Goal: Transaction & Acquisition: Purchase product/service

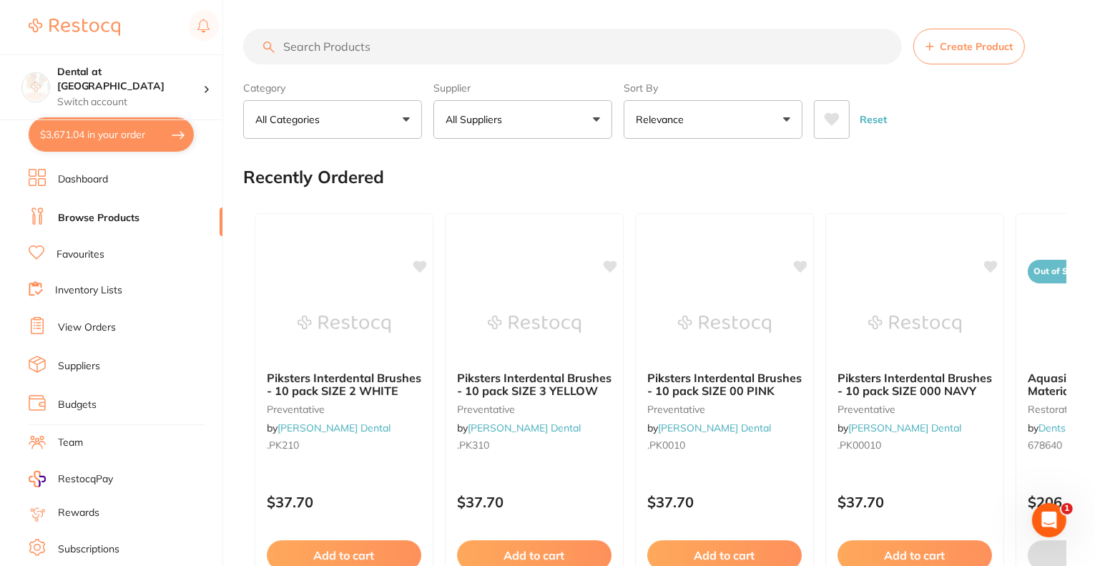
click at [79, 139] on button "$3,671.04 in your order" at bounding box center [111, 134] width 165 height 34
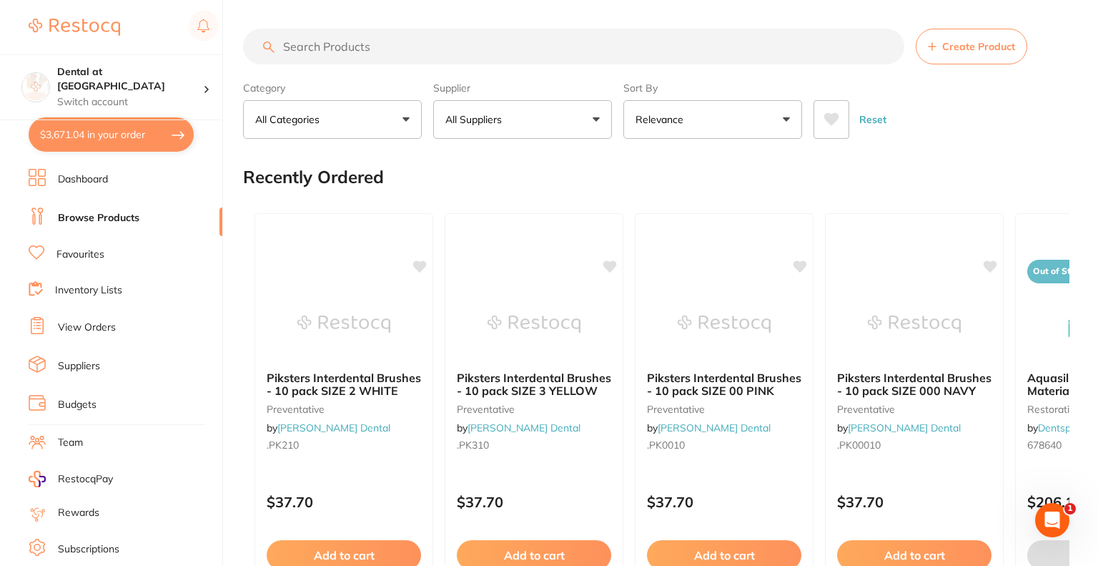
checkbox input "true"
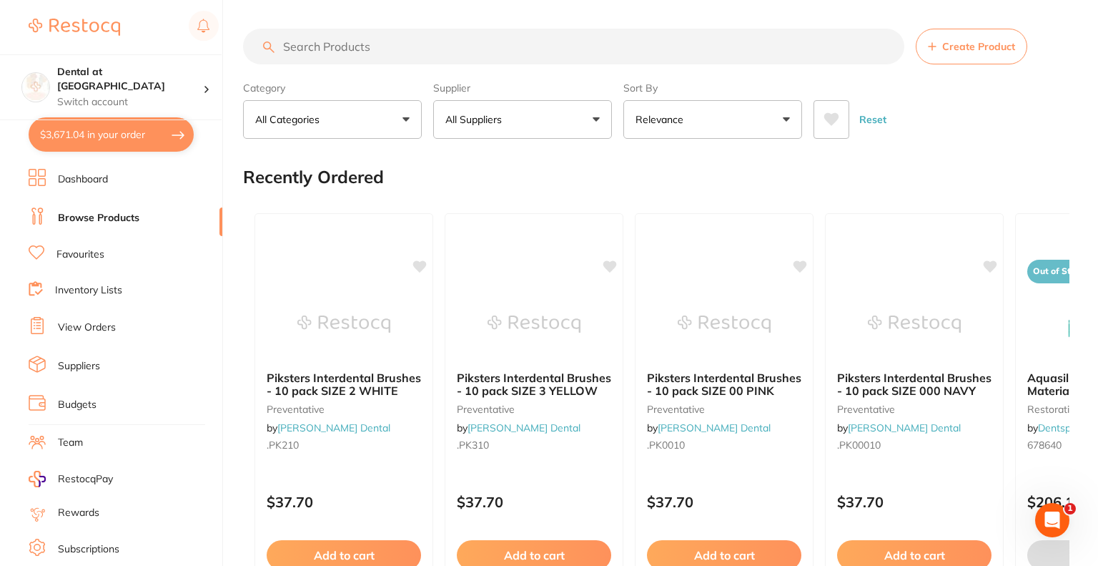
checkbox input "true"
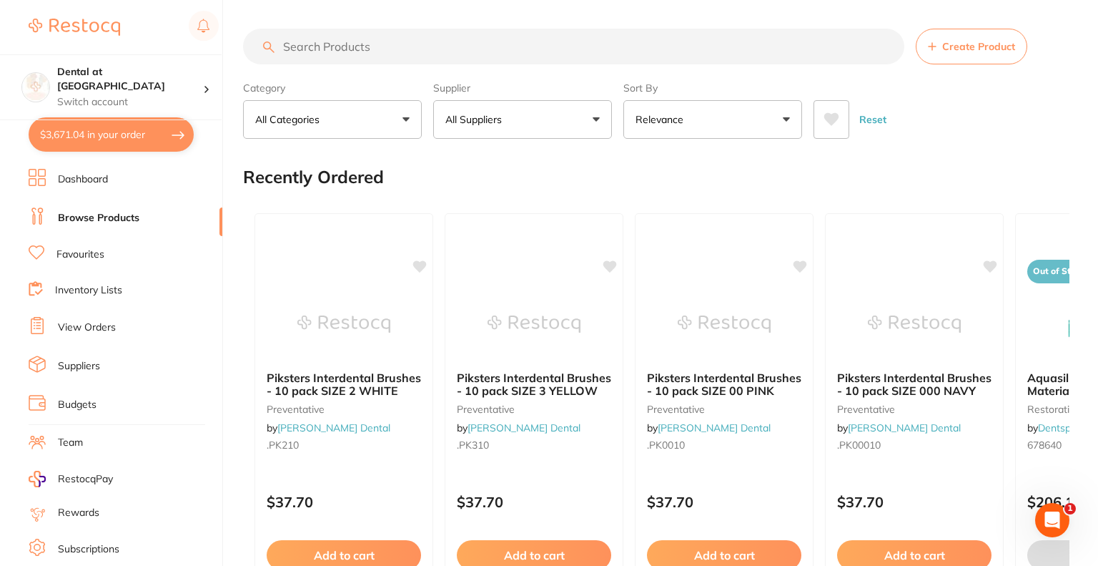
checkbox input "true"
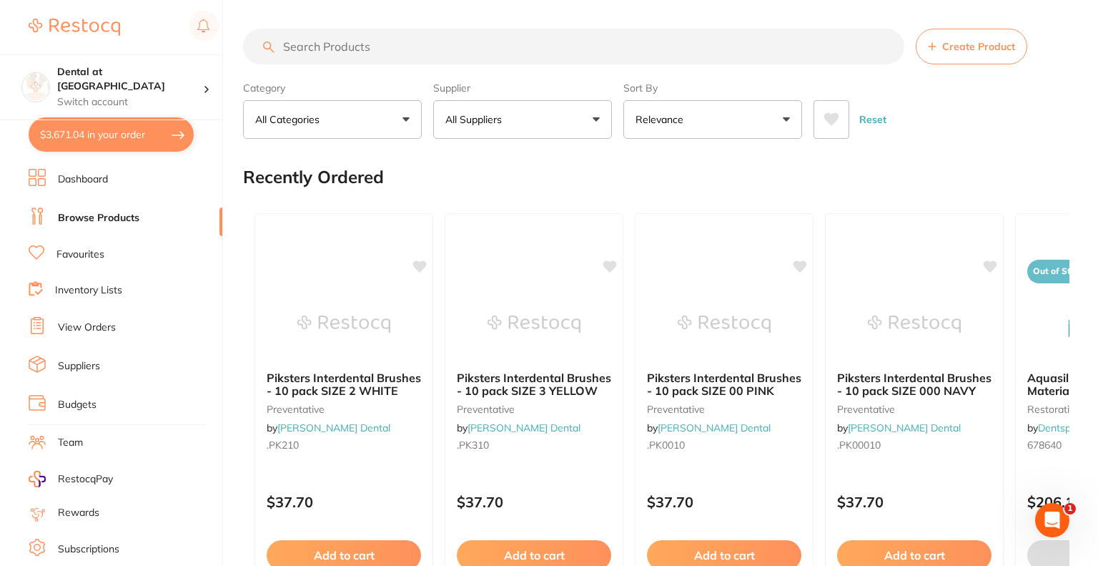
checkbox input "true"
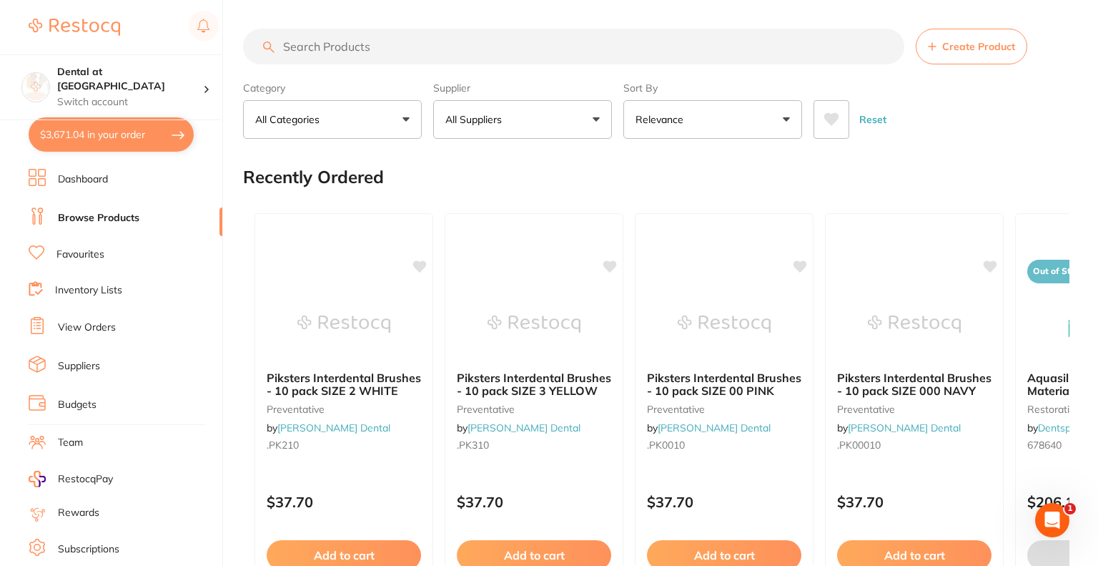
checkbox input "true"
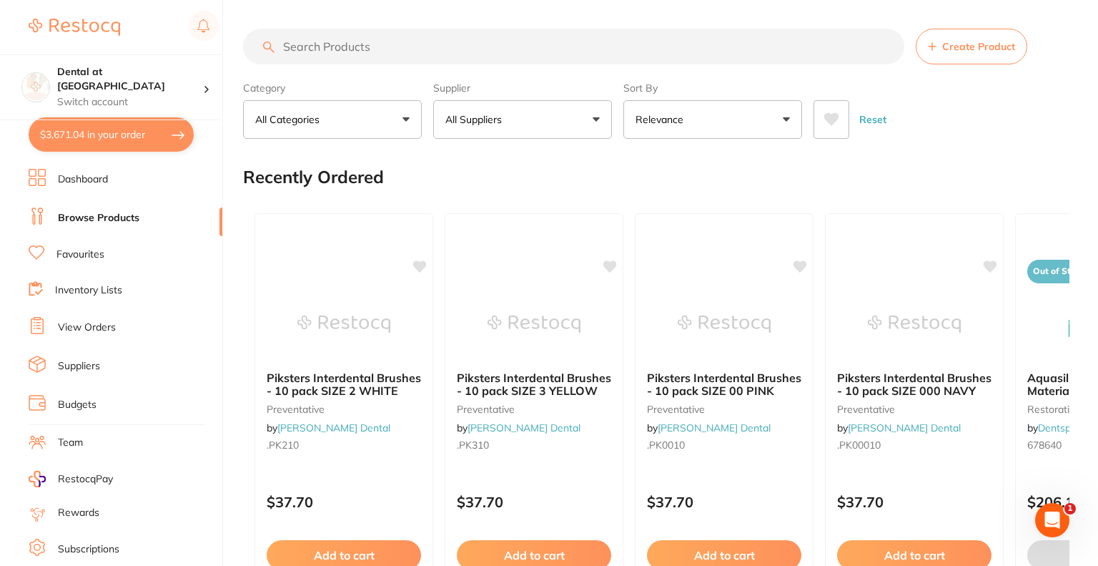
checkbox input "true"
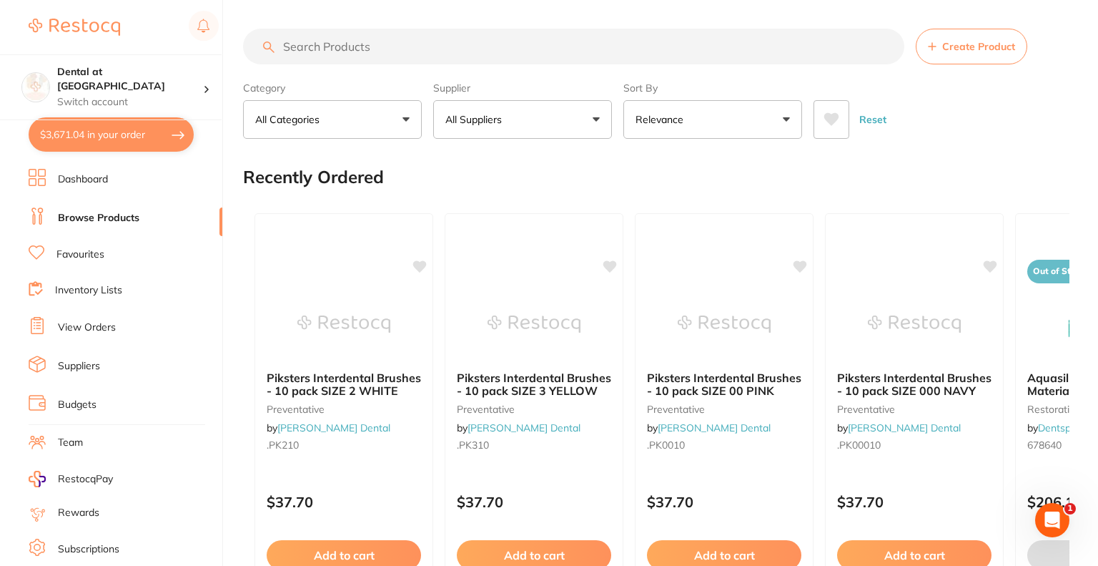
checkbox input "true"
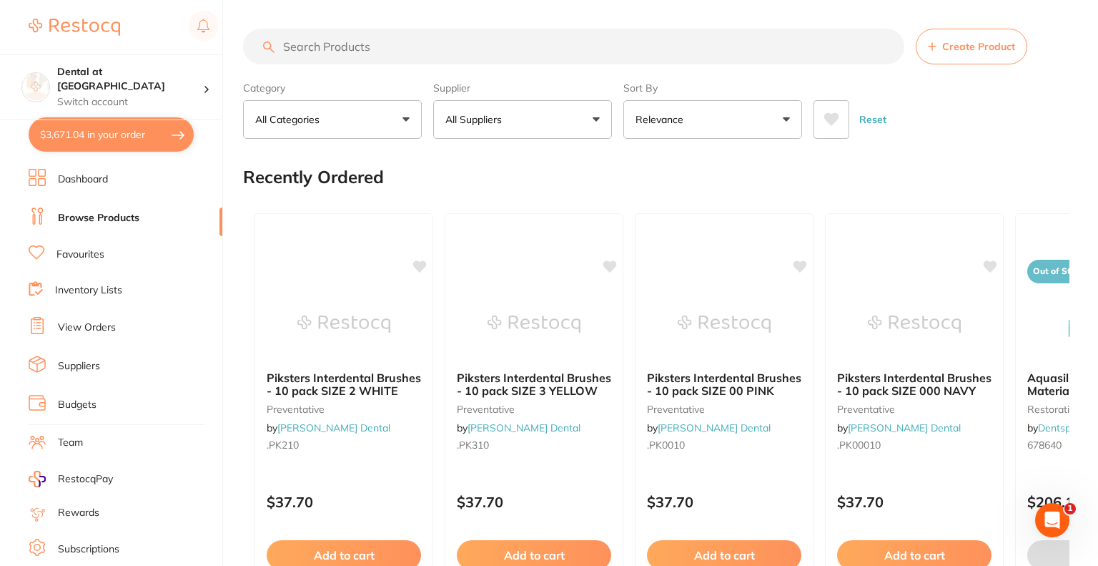
checkbox input "true"
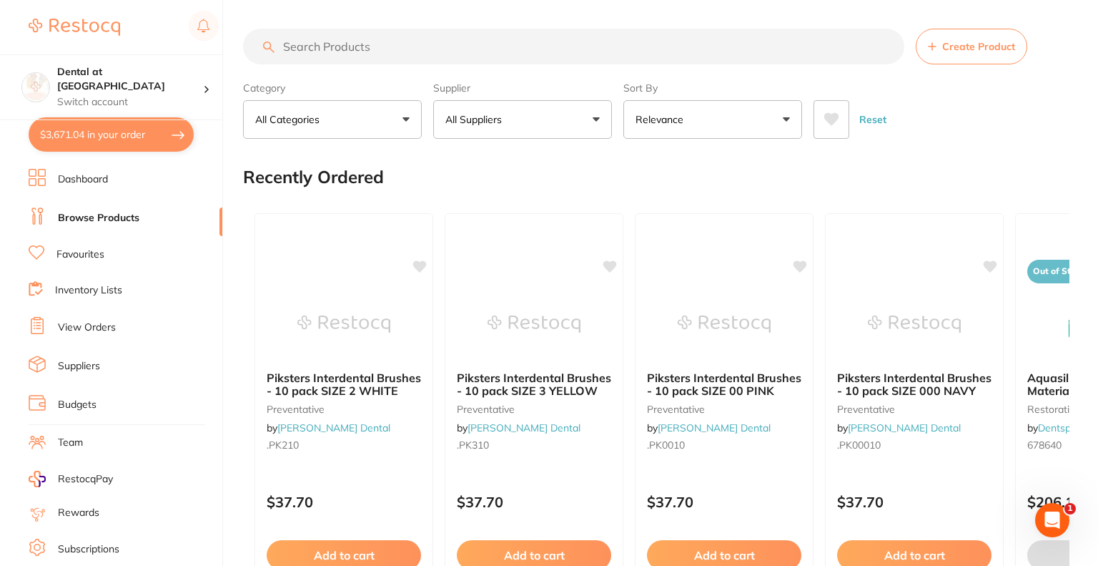
checkbox input "true"
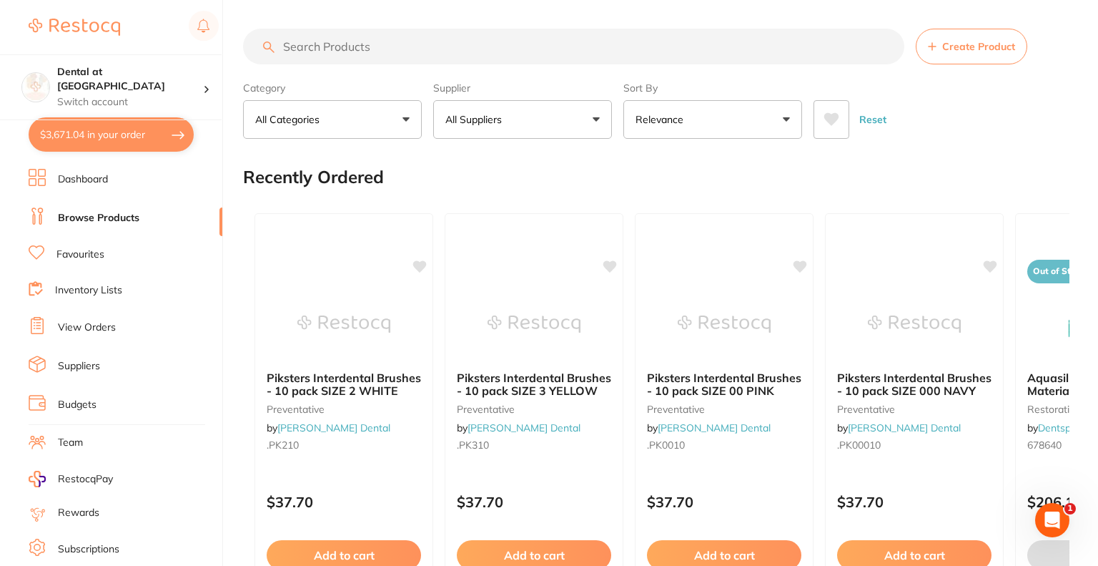
checkbox input "true"
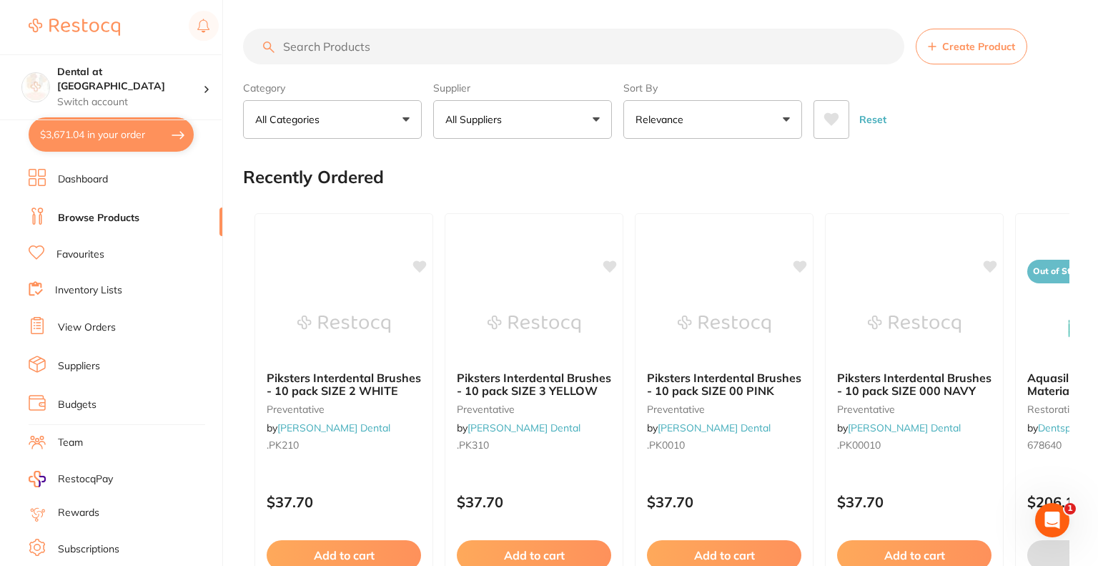
checkbox input "true"
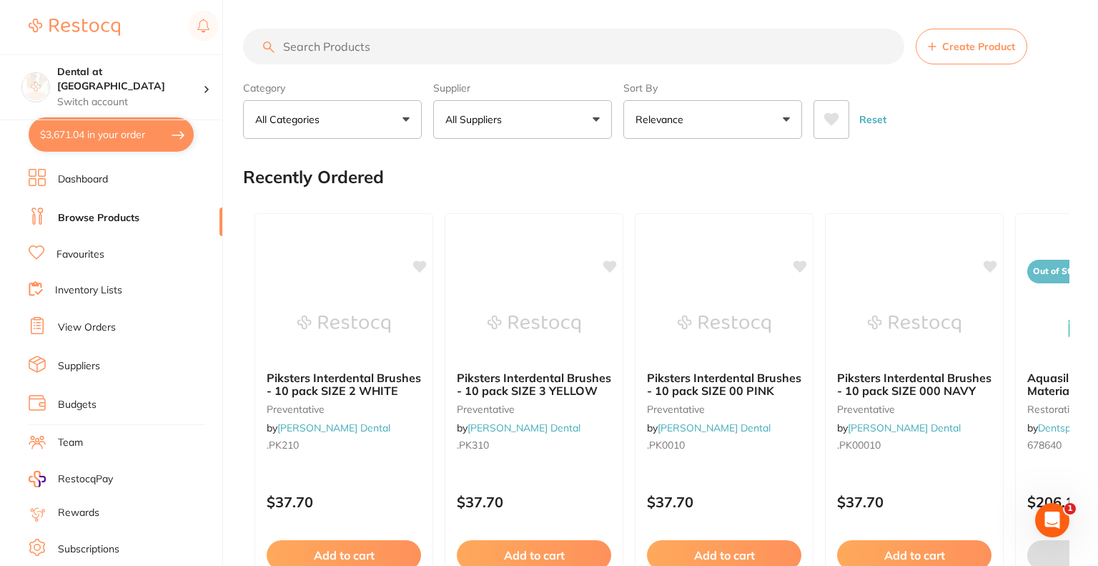
checkbox input "true"
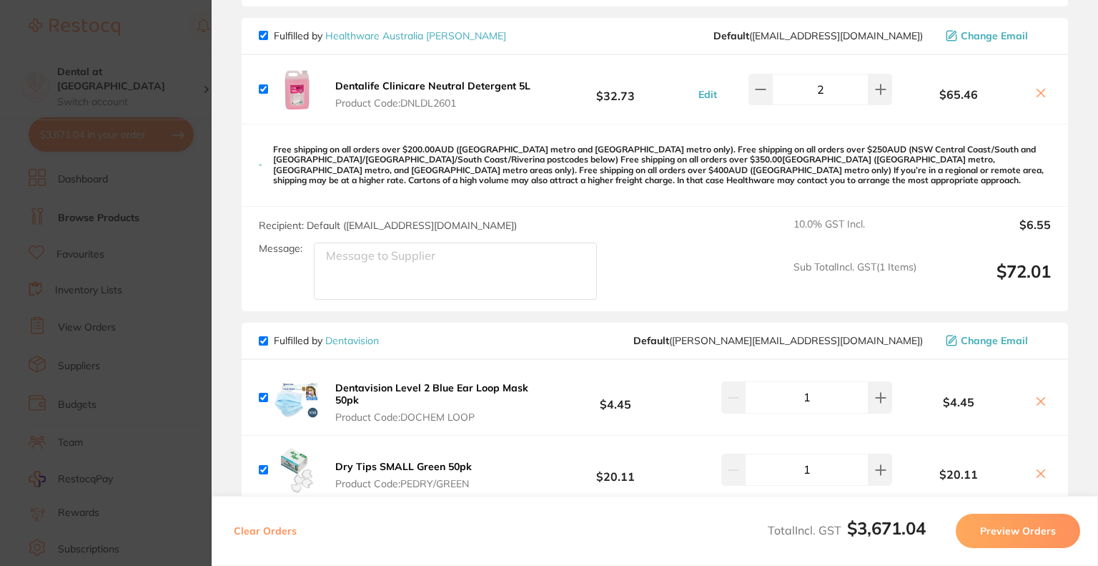
scroll to position [4434, 0]
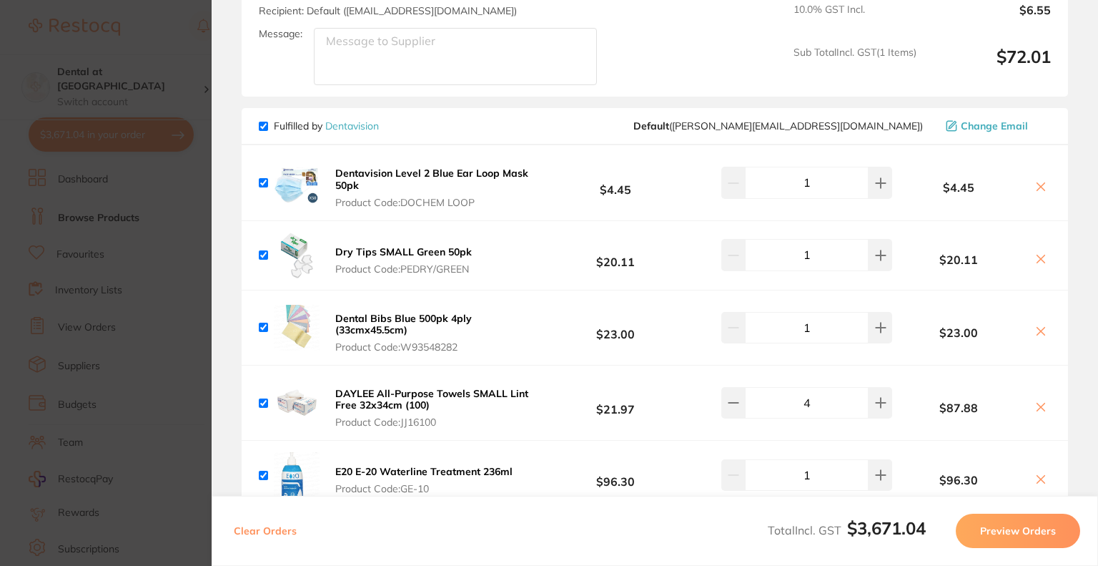
click at [1035, 181] on icon at bounding box center [1040, 186] width 11 height 11
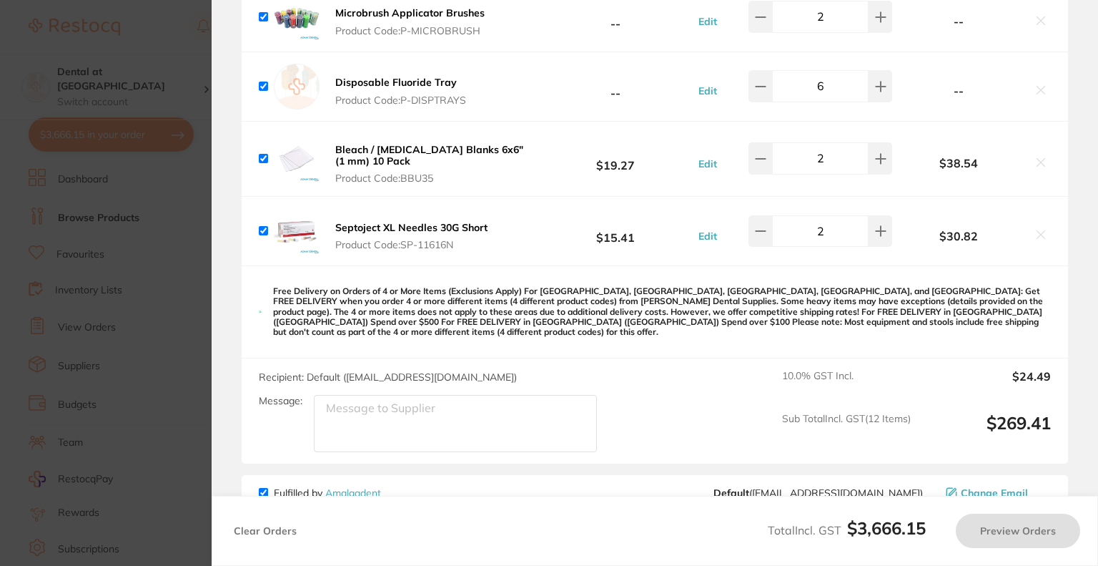
checkbox input "true"
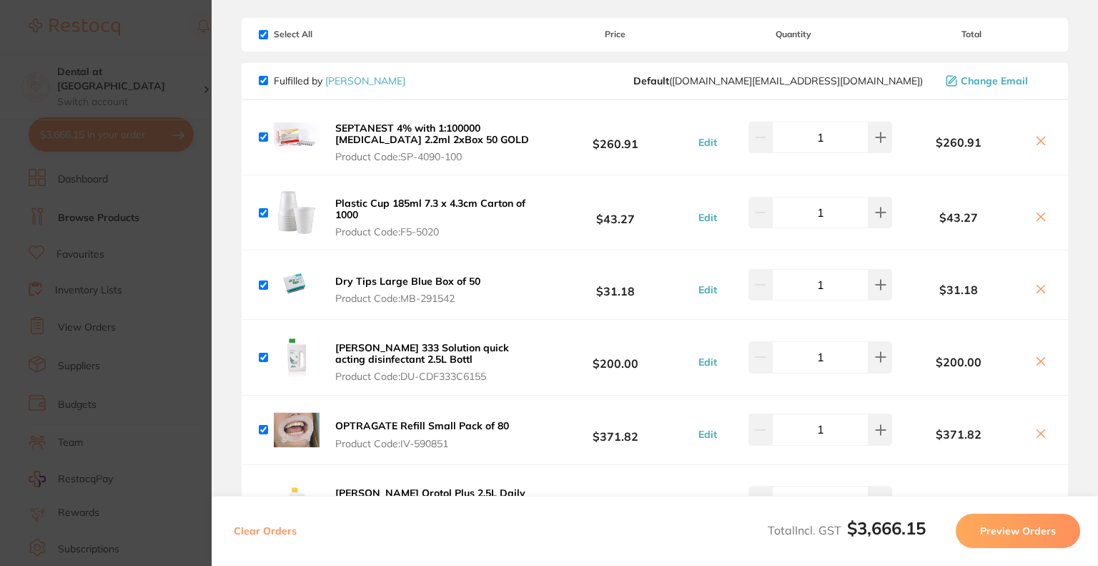
scroll to position [0, 0]
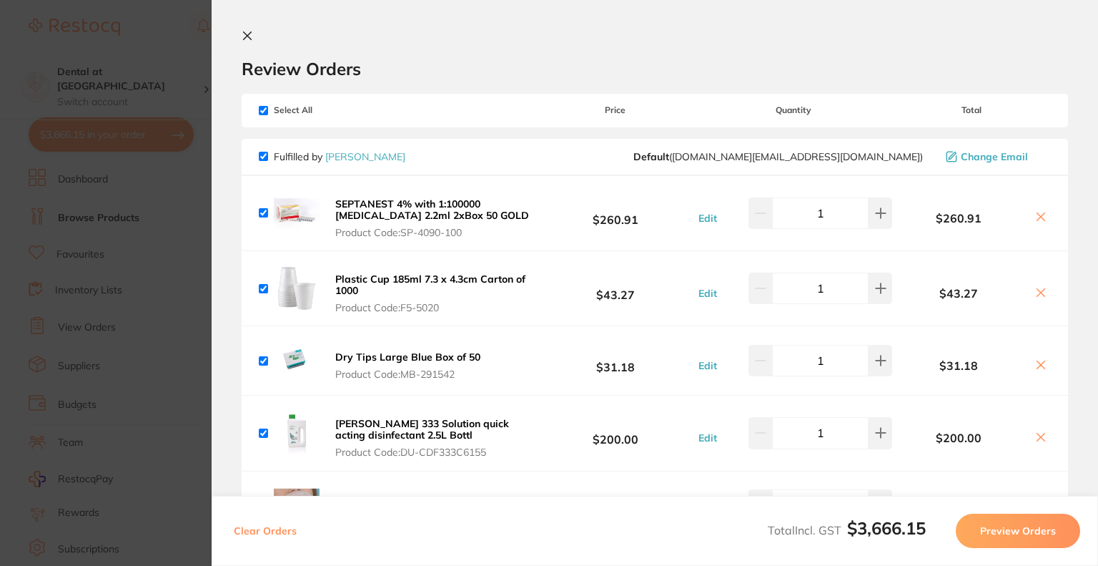
click at [245, 31] on icon at bounding box center [247, 35] width 11 height 11
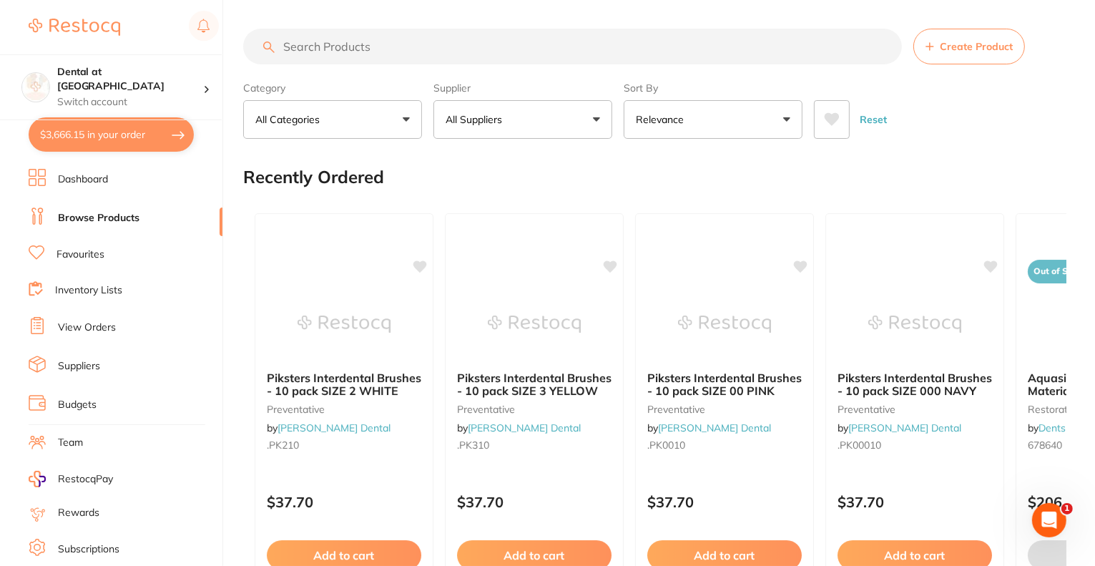
click at [93, 177] on link "Dashboard" at bounding box center [83, 179] width 50 height 14
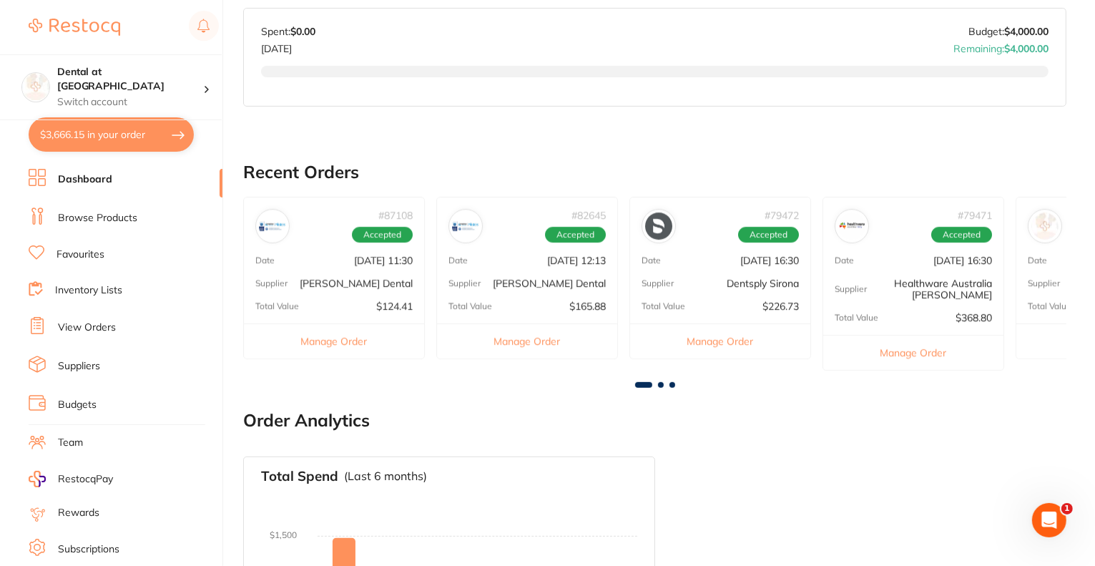
scroll to position [726, 0]
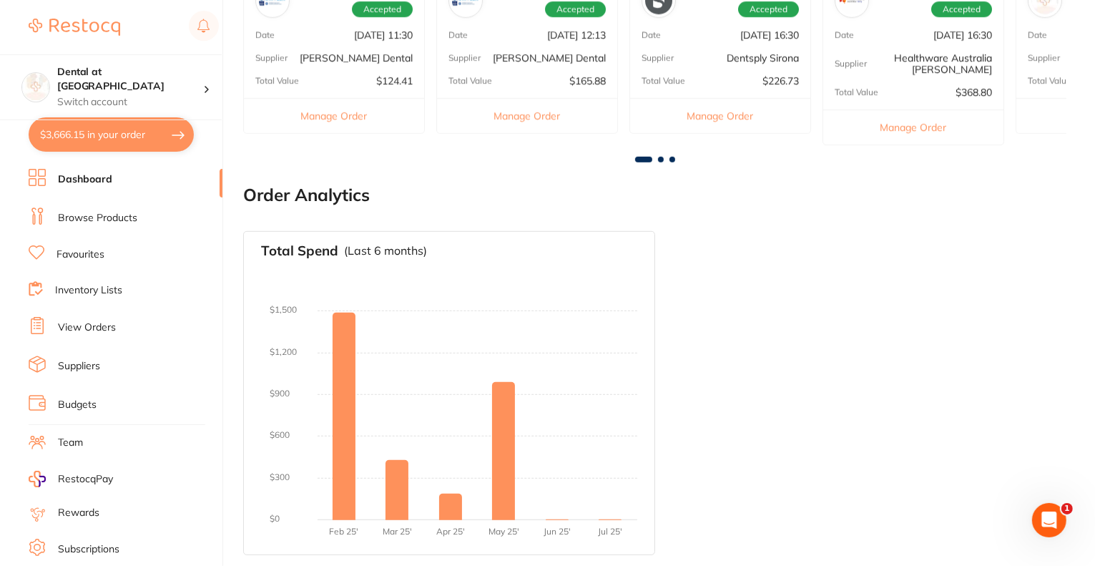
drag, startPoint x: 109, startPoint y: 212, endPoint x: 110, endPoint y: 227, distance: 15.1
click at [109, 221] on link "Browse Products" at bounding box center [97, 218] width 79 height 14
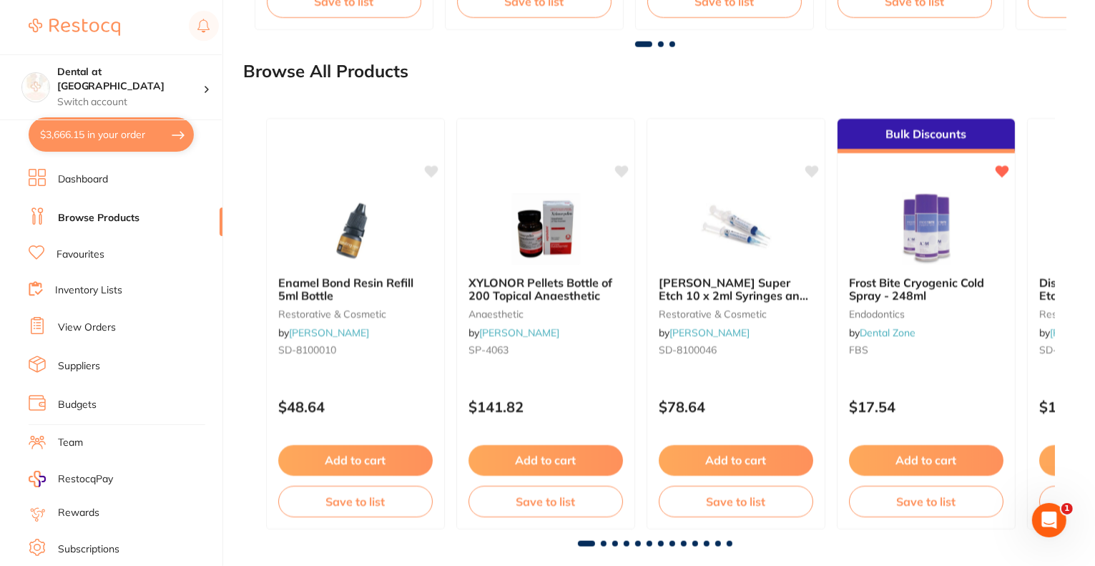
scroll to position [1665, 0]
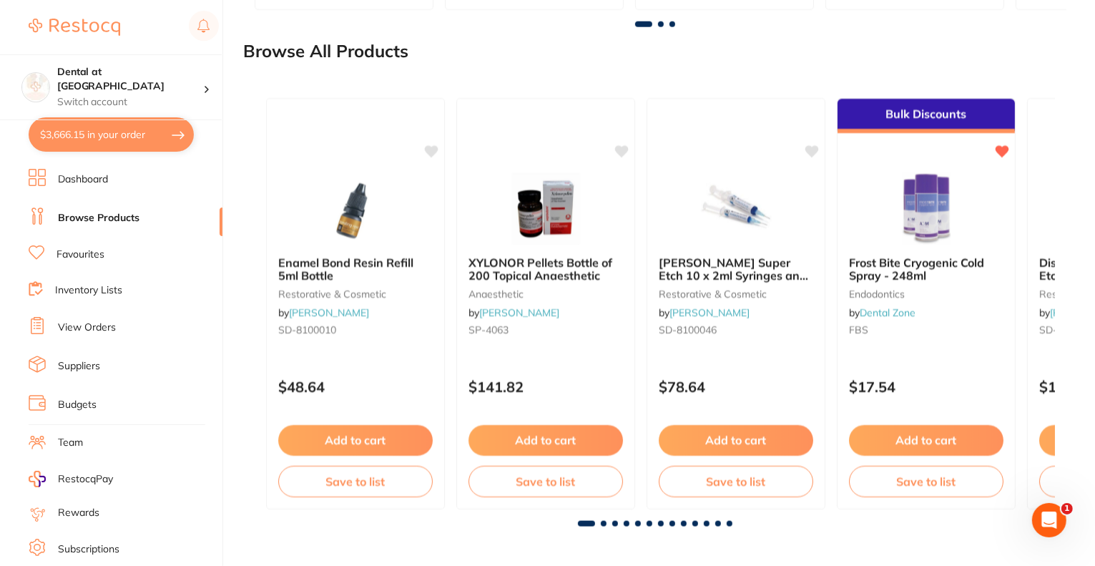
click at [604, 523] on span at bounding box center [604, 524] width 6 height 6
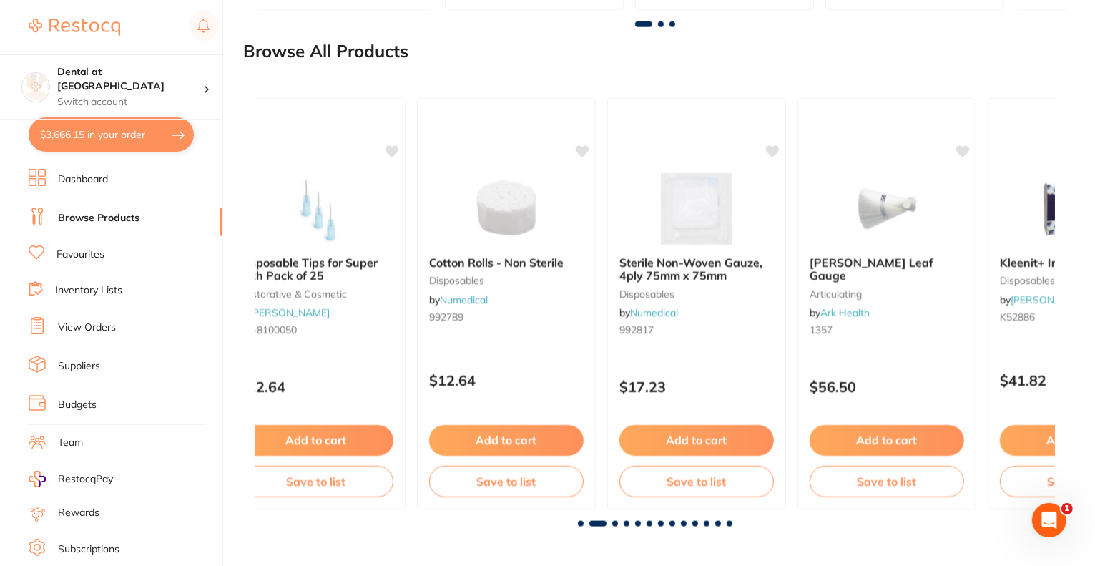
click at [614, 523] on span at bounding box center [615, 524] width 6 height 6
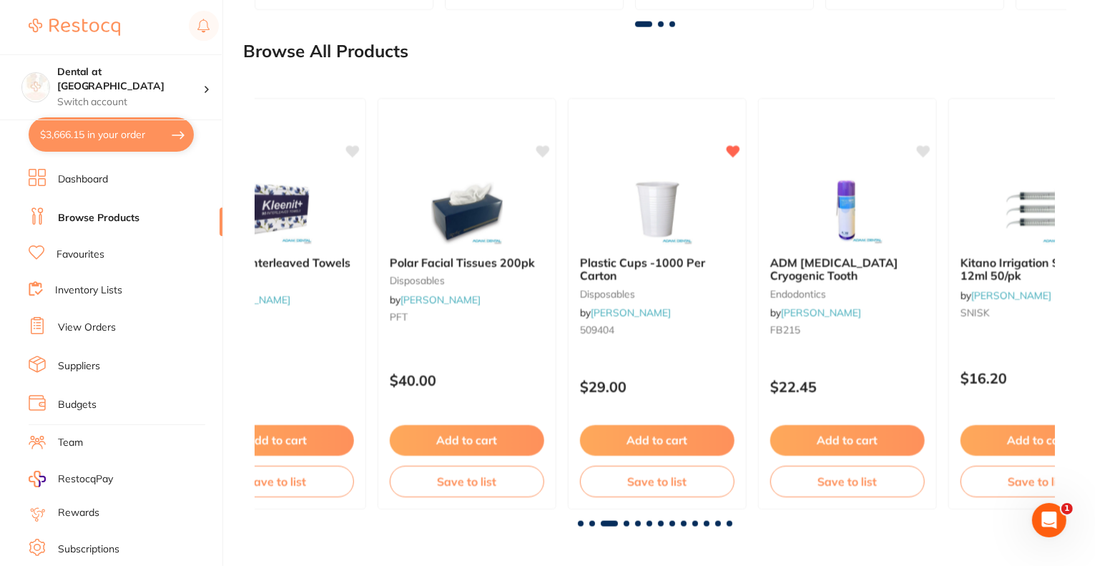
click at [616, 522] on span at bounding box center [609, 524] width 17 height 6
click at [622, 522] on div at bounding box center [655, 524] width 800 height 6
click at [624, 523] on span at bounding box center [627, 524] width 6 height 6
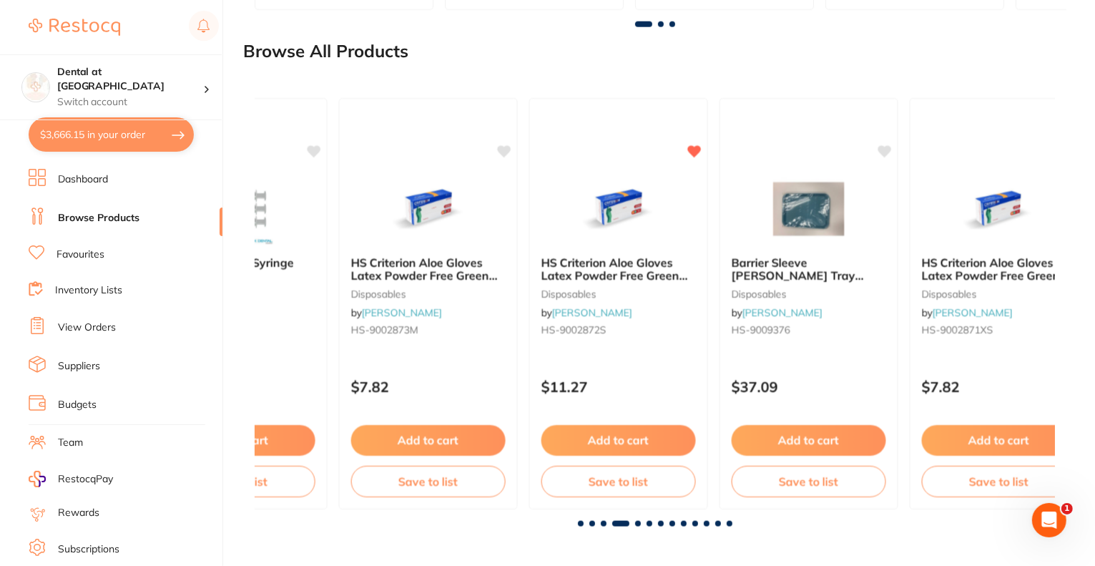
click at [635, 523] on span at bounding box center [638, 524] width 6 height 6
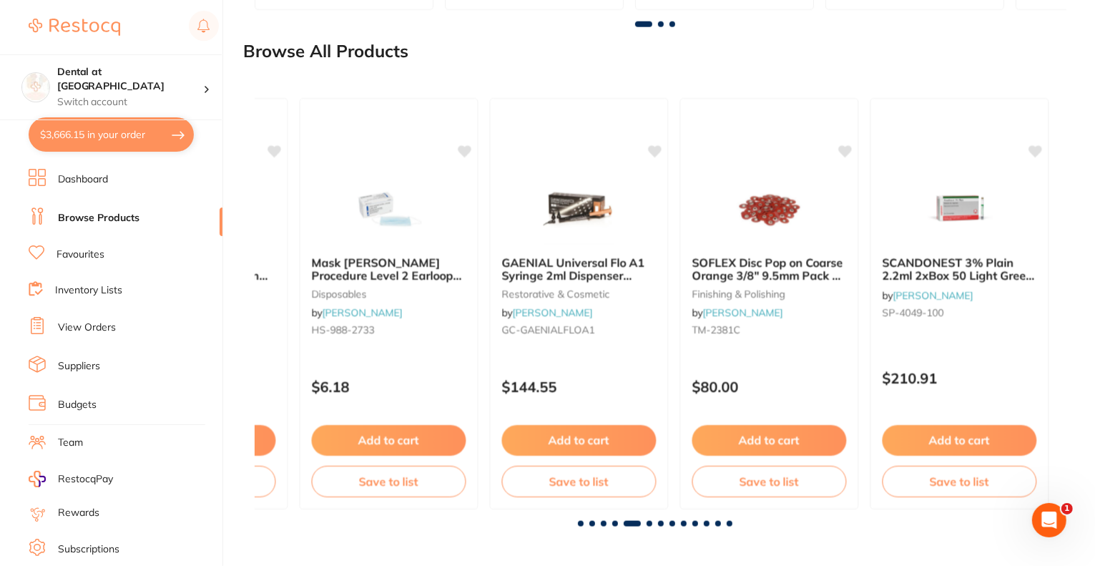
click at [649, 524] on span at bounding box center [649, 524] width 6 height 6
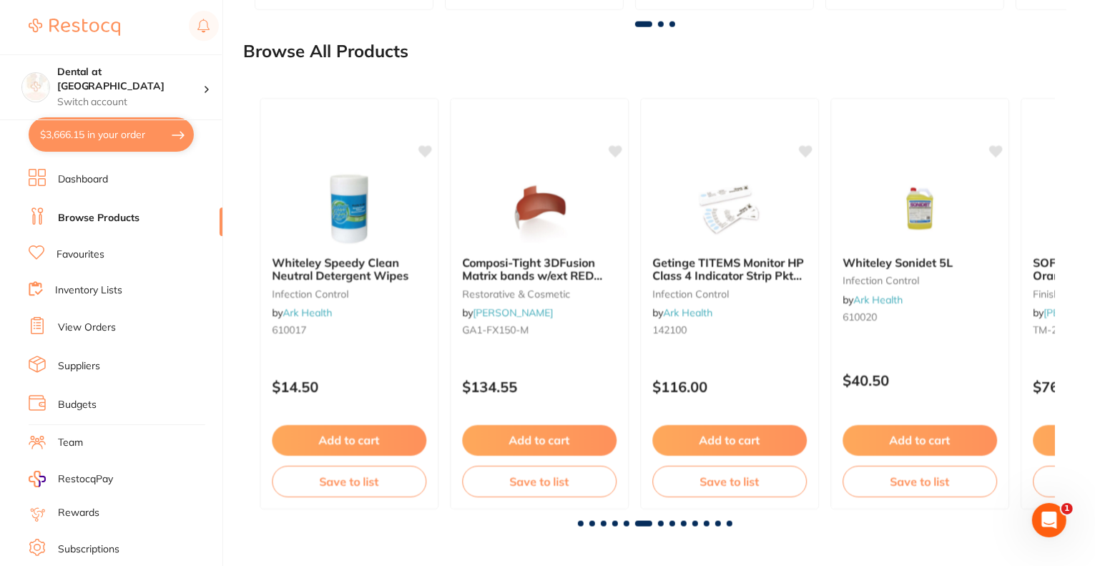
click at [664, 524] on div at bounding box center [655, 524] width 800 height 6
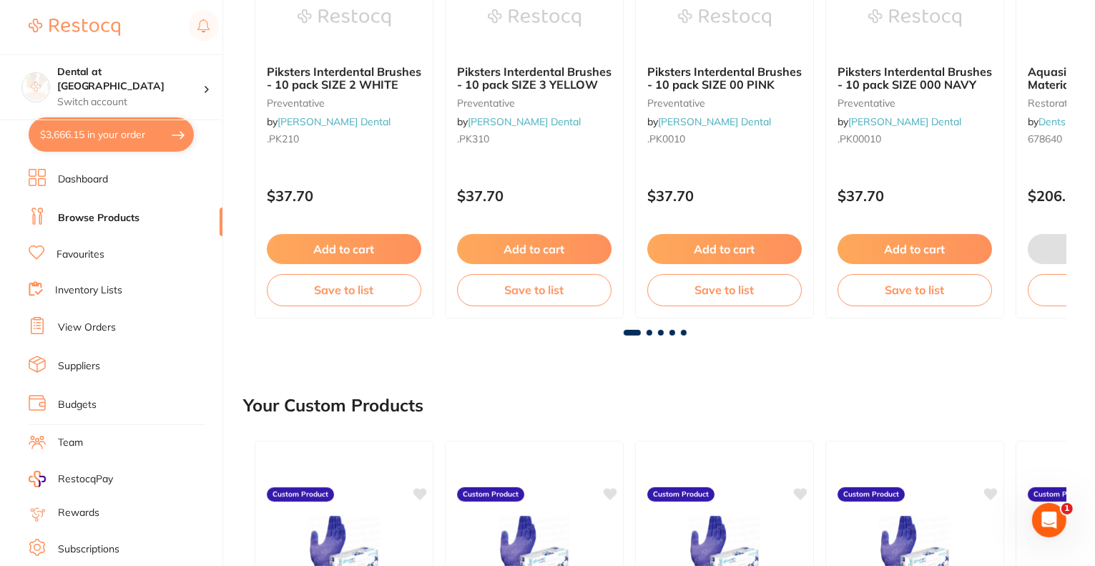
scroll to position [0, 0]
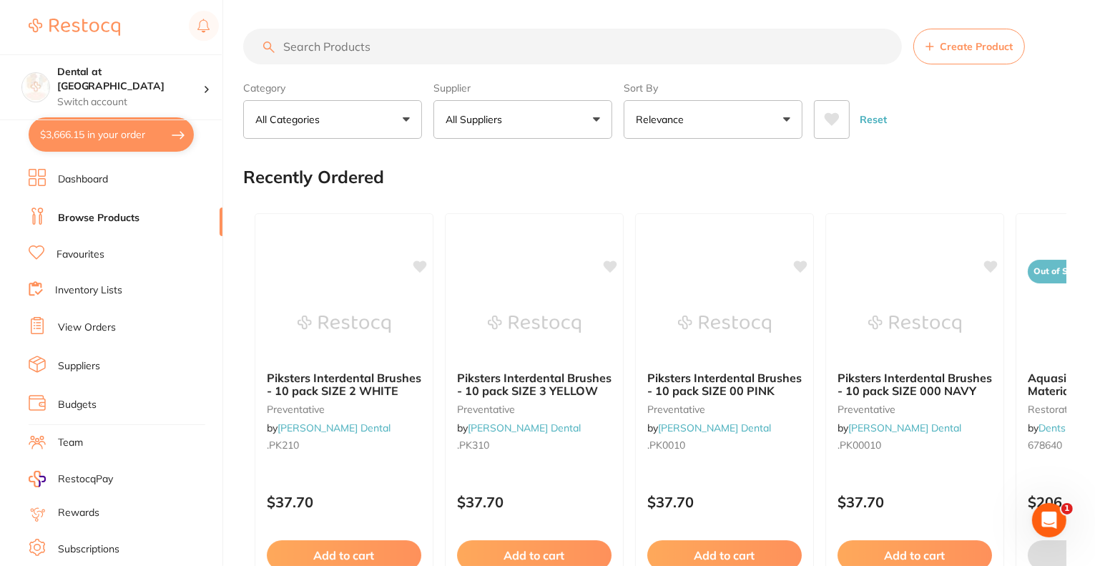
click at [394, 56] on input "search" at bounding box center [572, 47] width 659 height 36
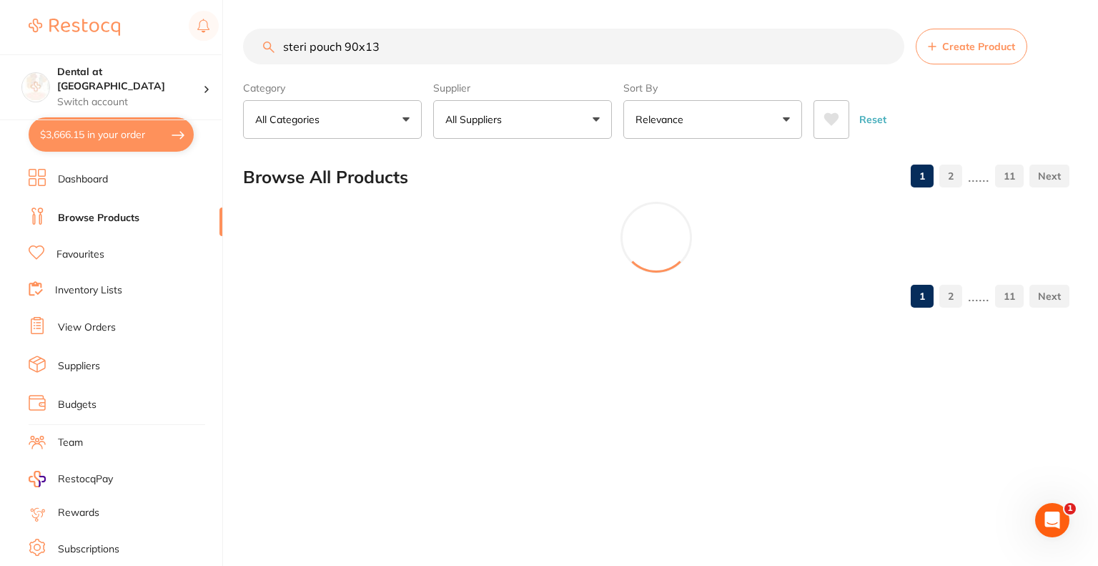
type input "steri pouch 90x130"
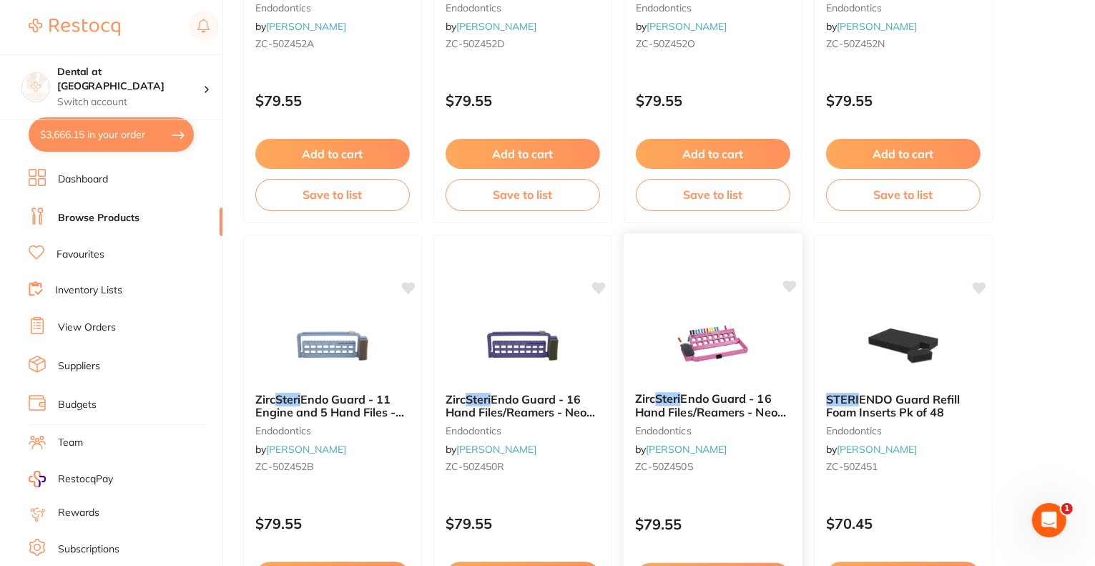
scroll to position [2574, 0]
